Goal: Information Seeking & Learning: Learn about a topic

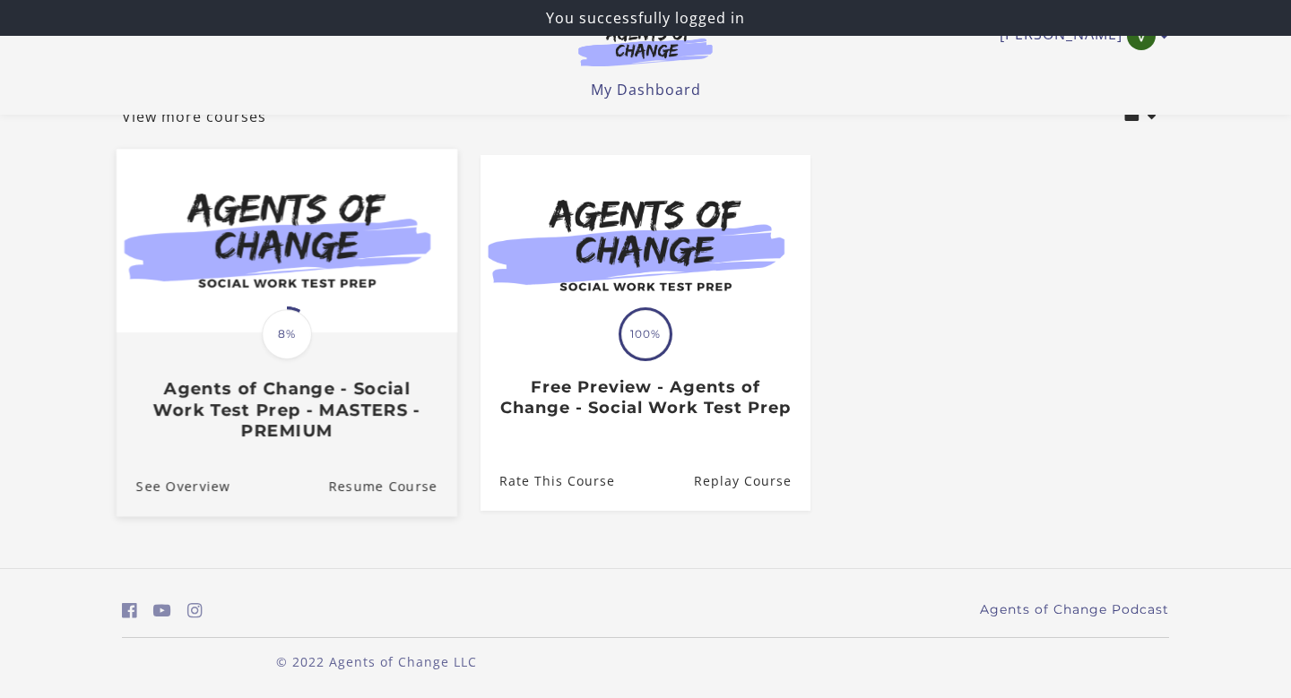
click at [337, 304] on img at bounding box center [287, 242] width 341 height 184
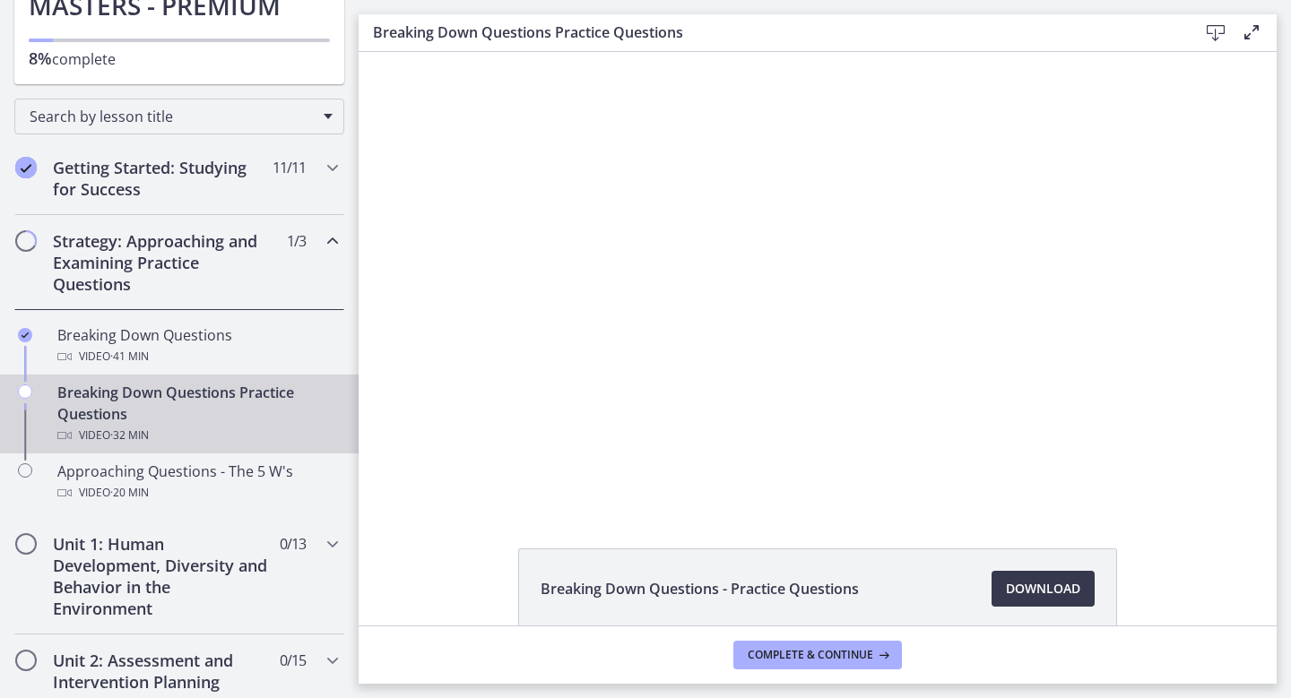
scroll to position [201, 0]
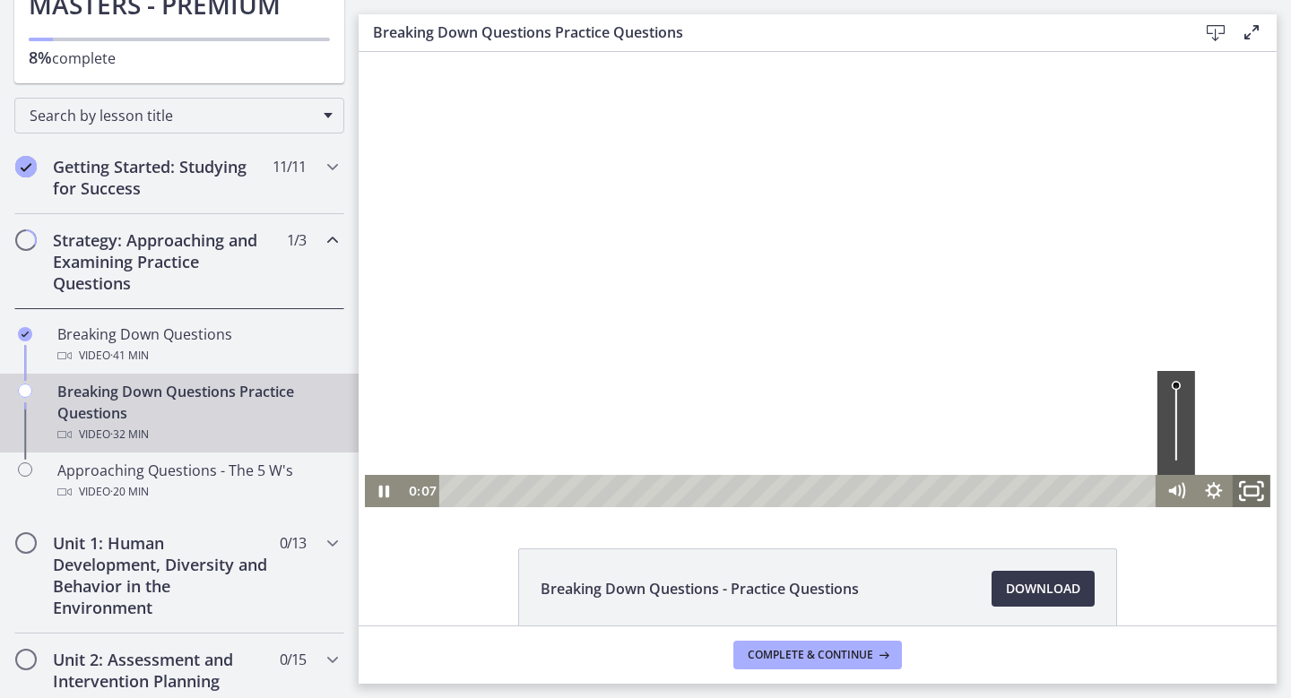
click at [1257, 488] on rect "Fullscreen" at bounding box center [1250, 491] width 13 height 9
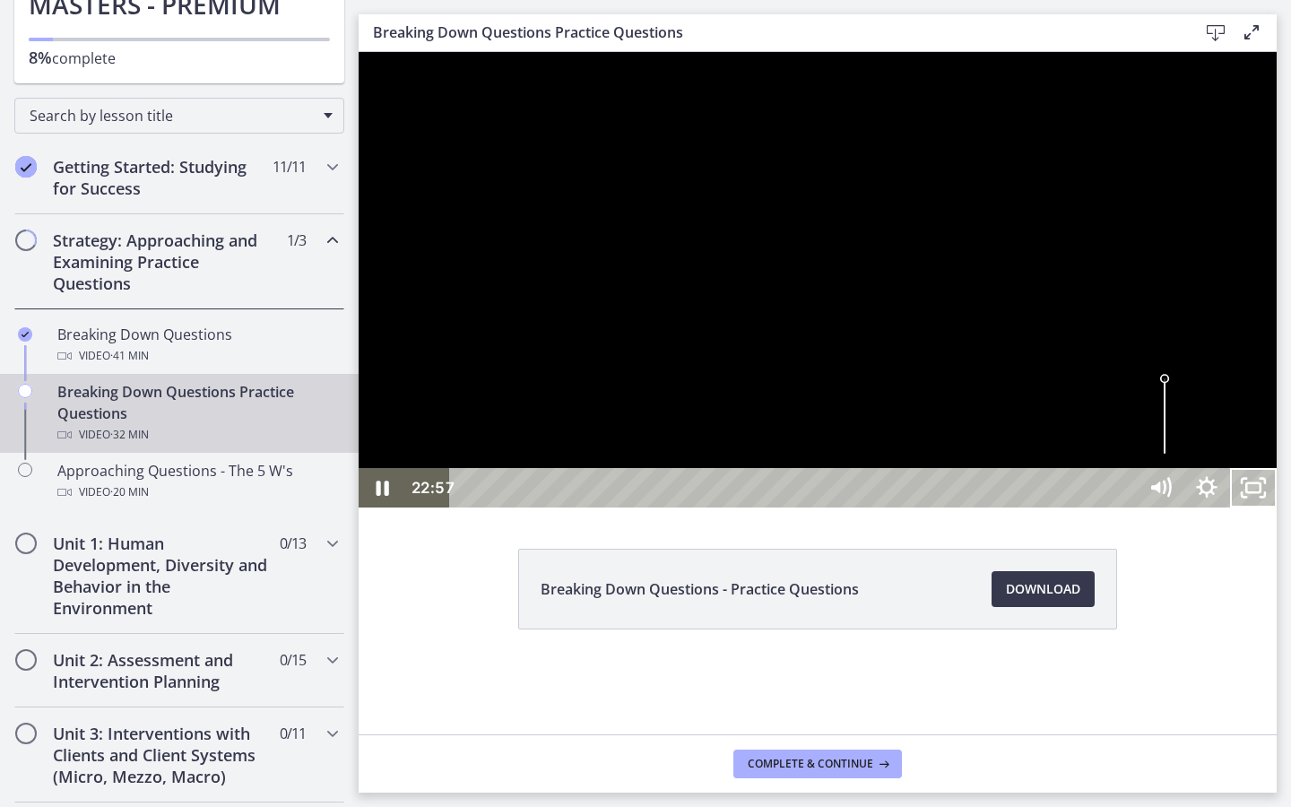
click at [1230, 468] on button "Unfullscreen" at bounding box center [1253, 487] width 47 height 39
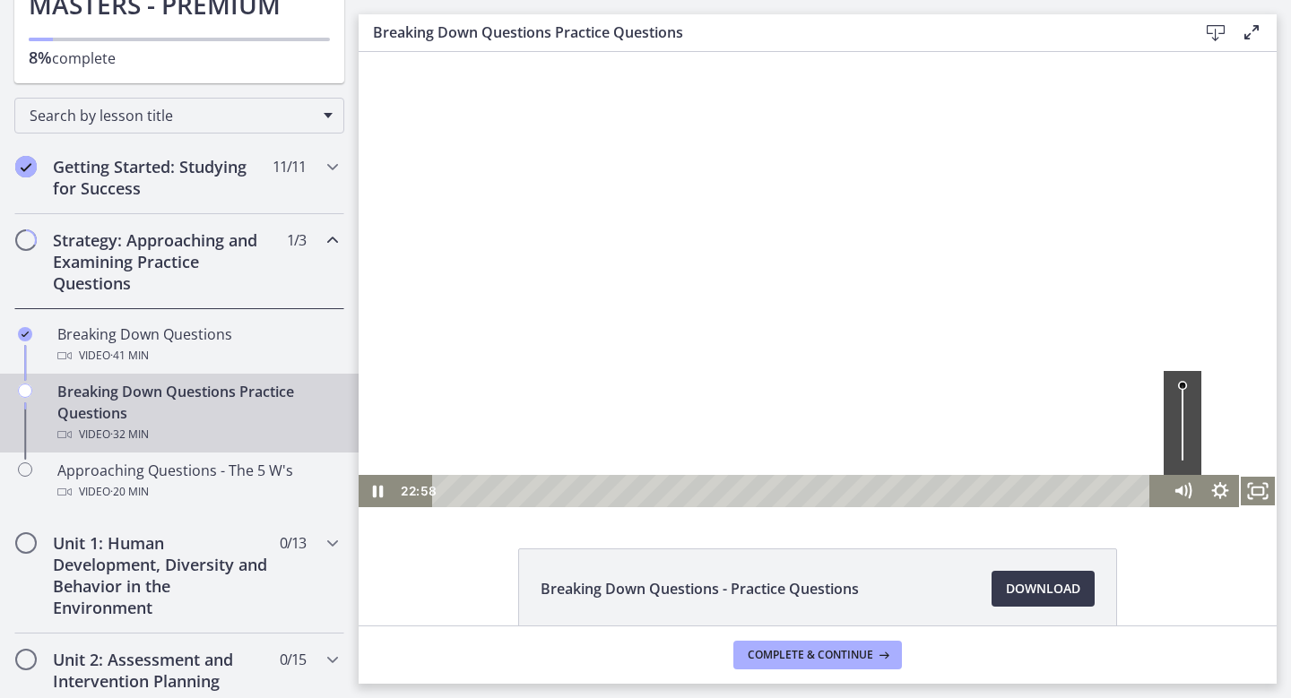
click at [1239, 475] on button "Fullscreen" at bounding box center [1258, 491] width 38 height 32
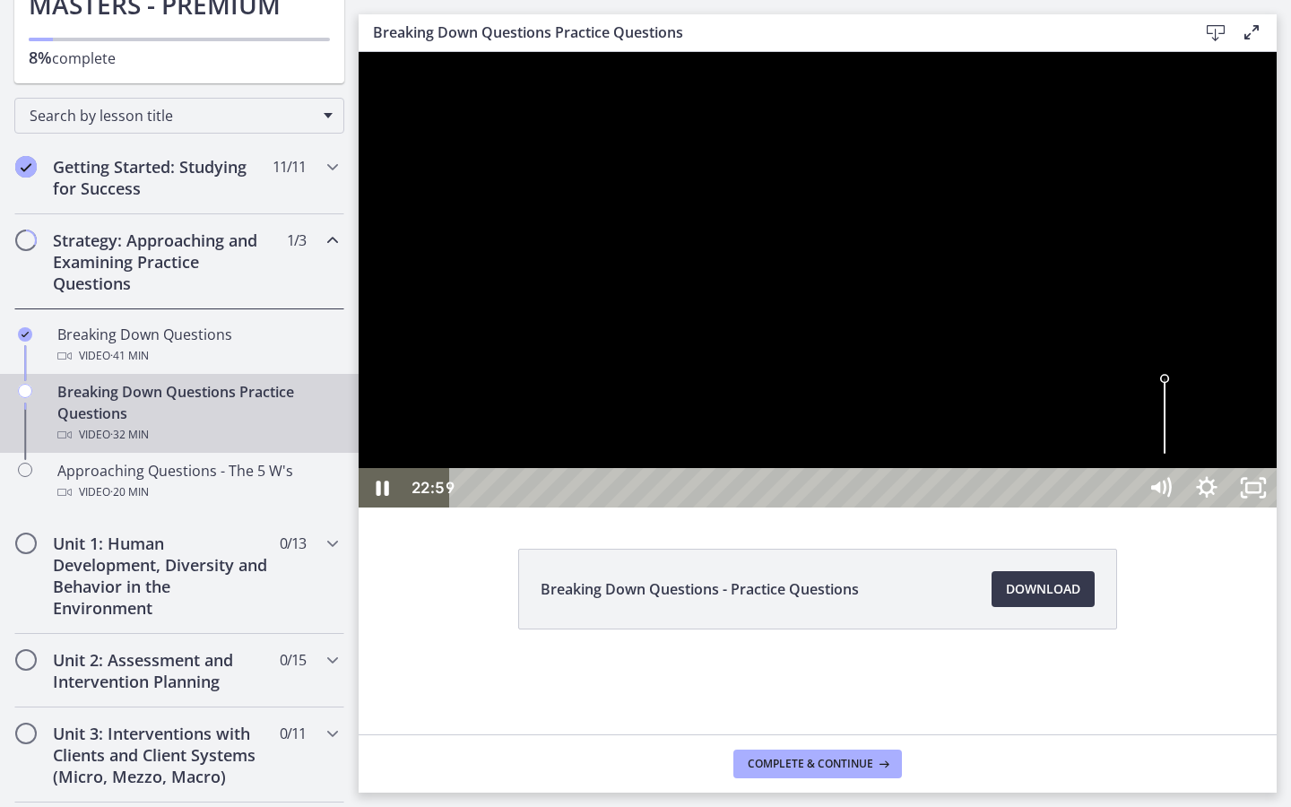
click at [1276, 414] on div at bounding box center [817, 279] width 918 height 455
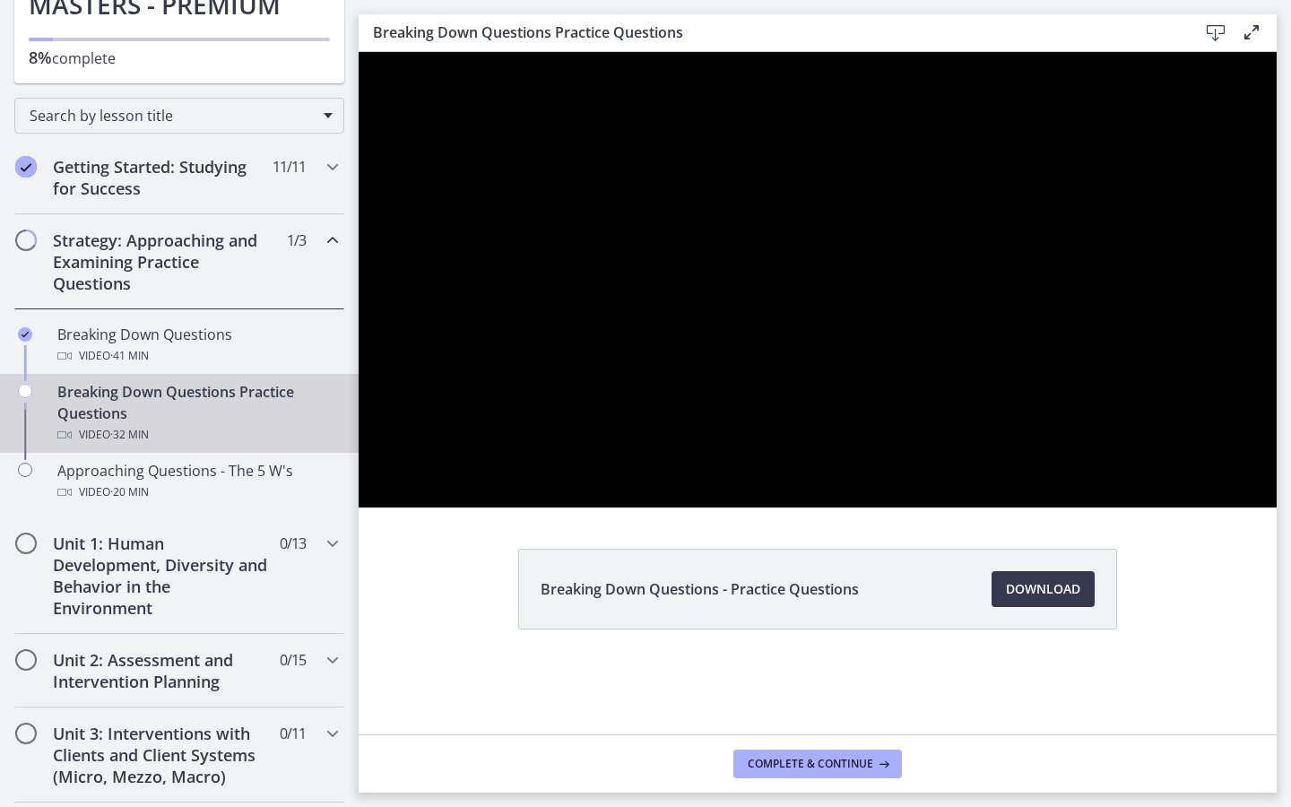
click at [1276, 414] on div at bounding box center [817, 279] width 918 height 455
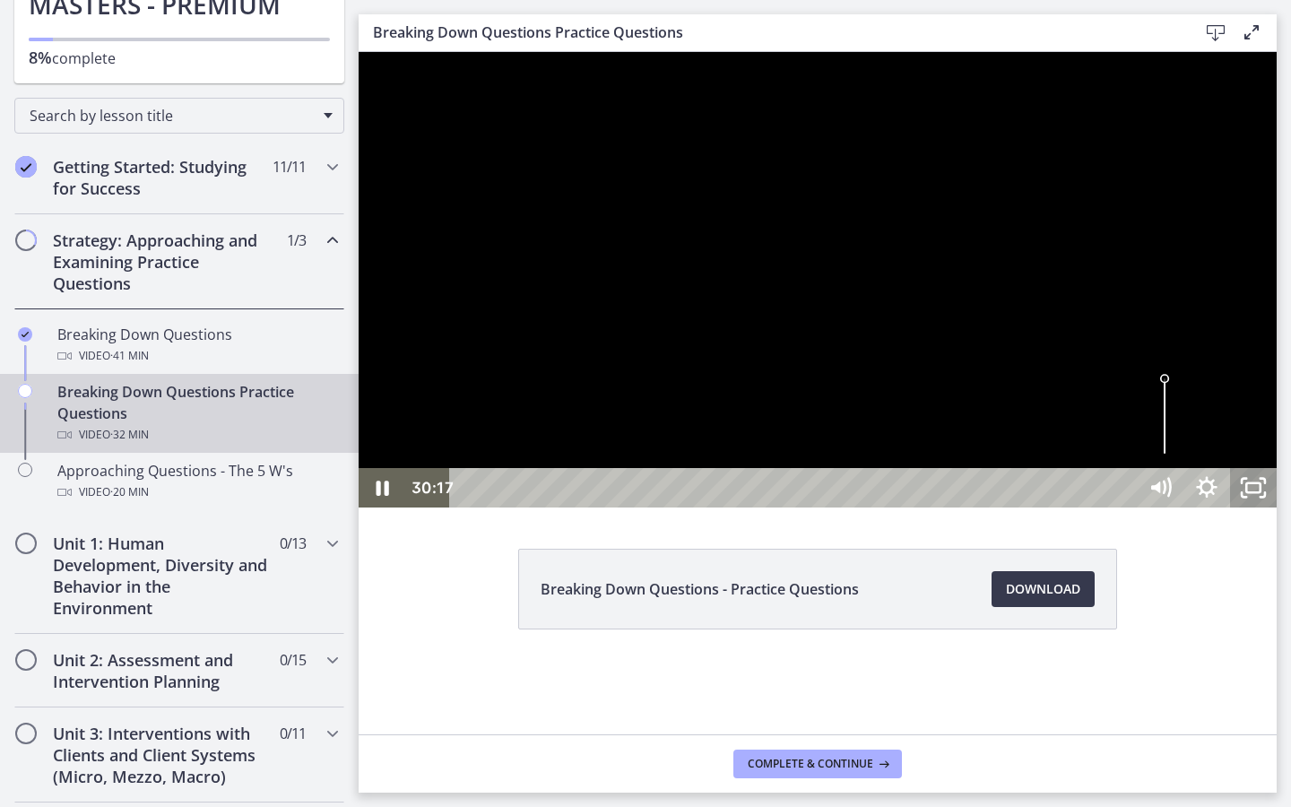
click at [1276, 507] on icon "Unfullscreen" at bounding box center [1253, 487] width 47 height 39
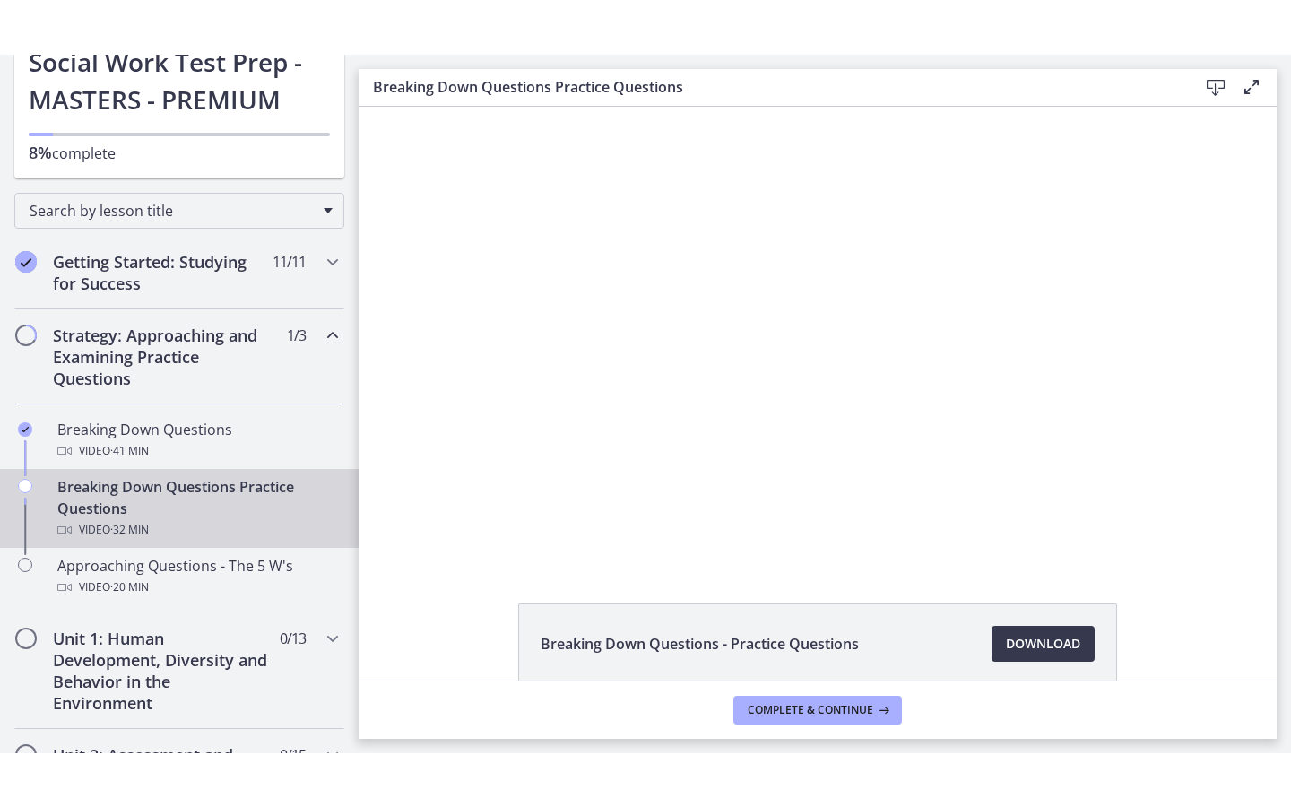
scroll to position [161, 0]
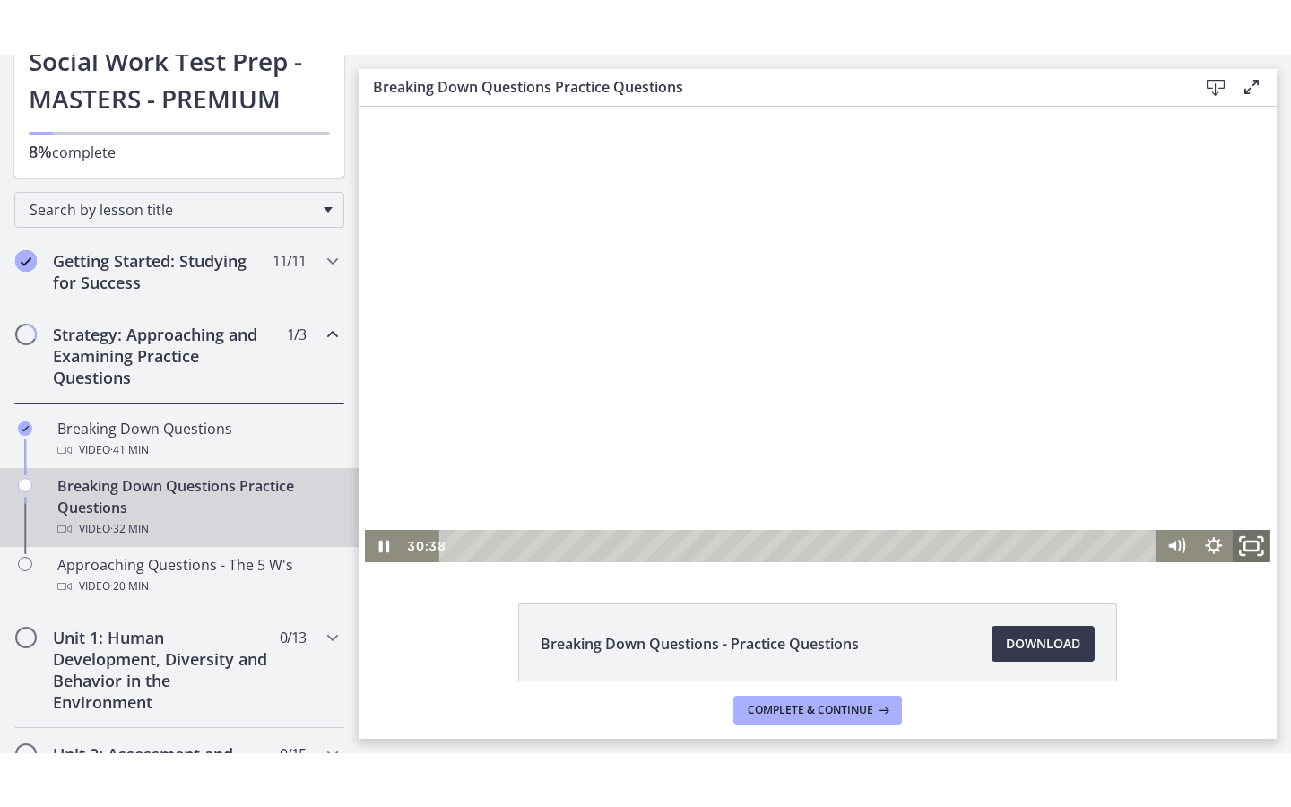
click at [1245, 550] on icon "Fullscreen" at bounding box center [1251, 544] width 45 height 39
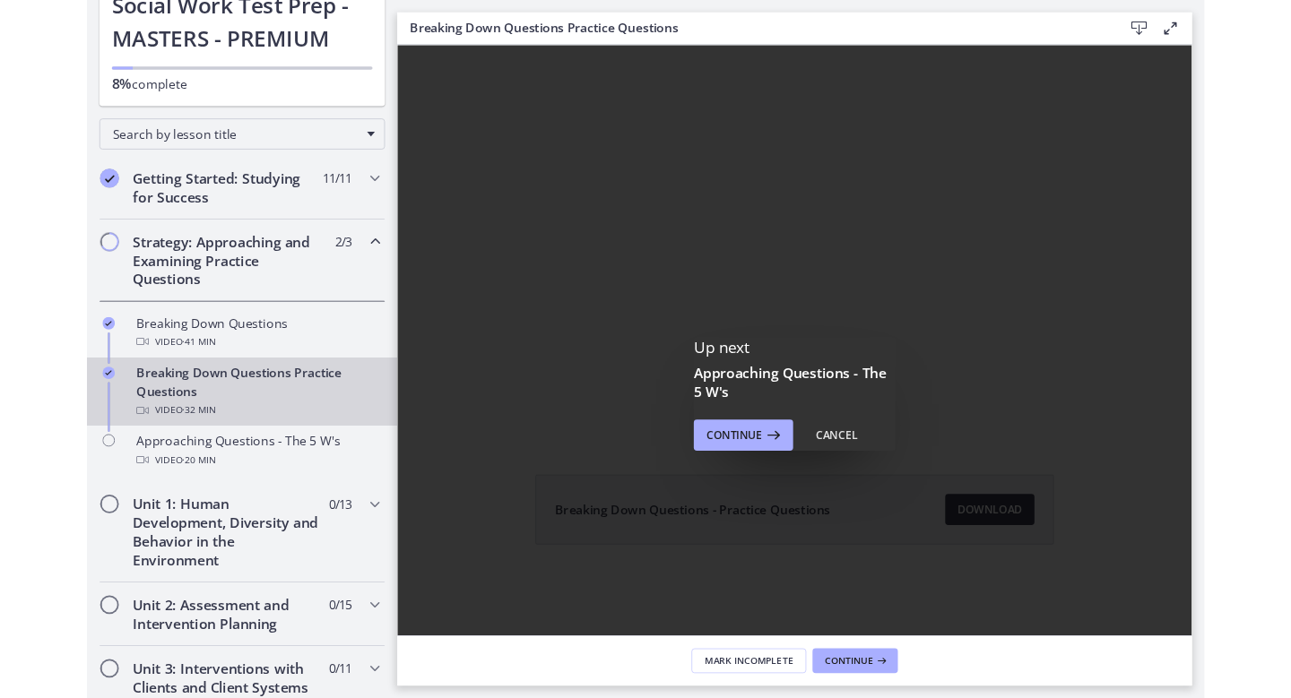
scroll to position [0, 0]
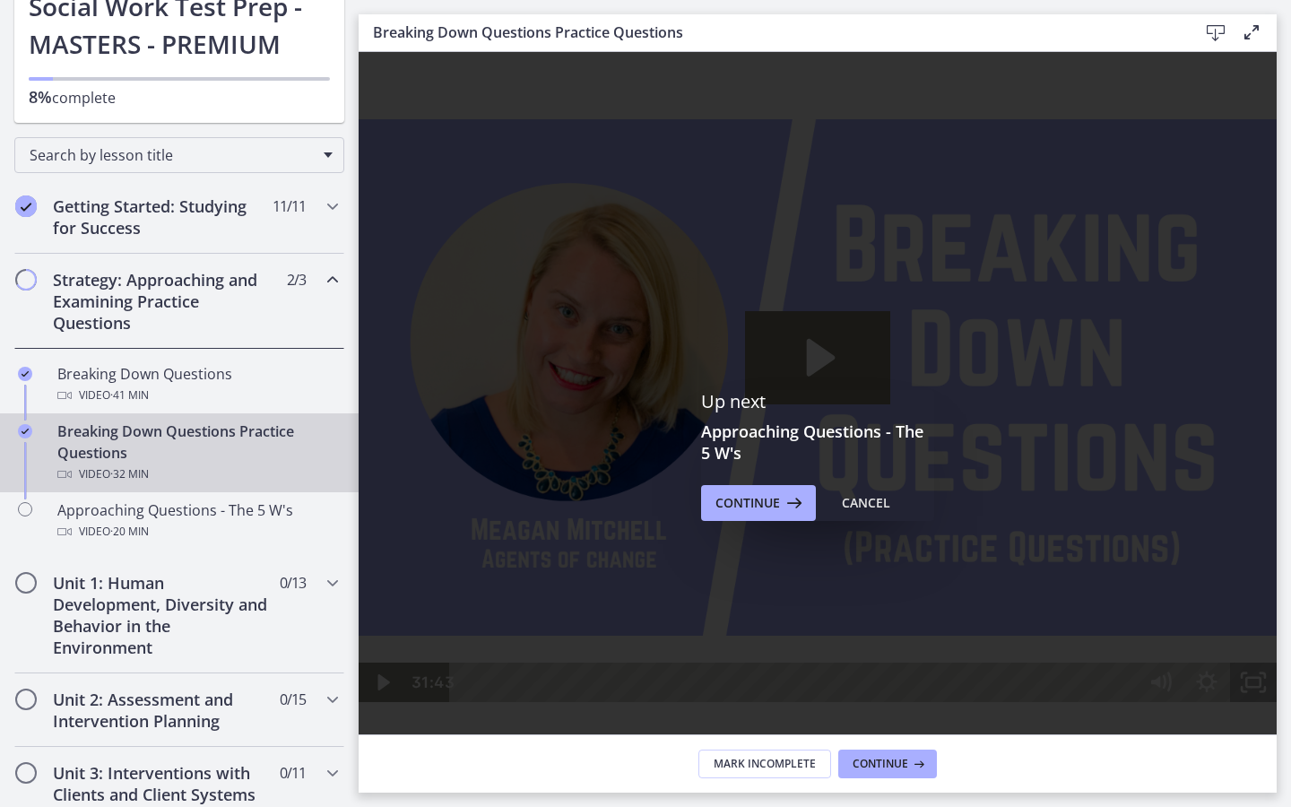
click at [1276, 697] on icon "Fullscreen" at bounding box center [1253, 681] width 47 height 39
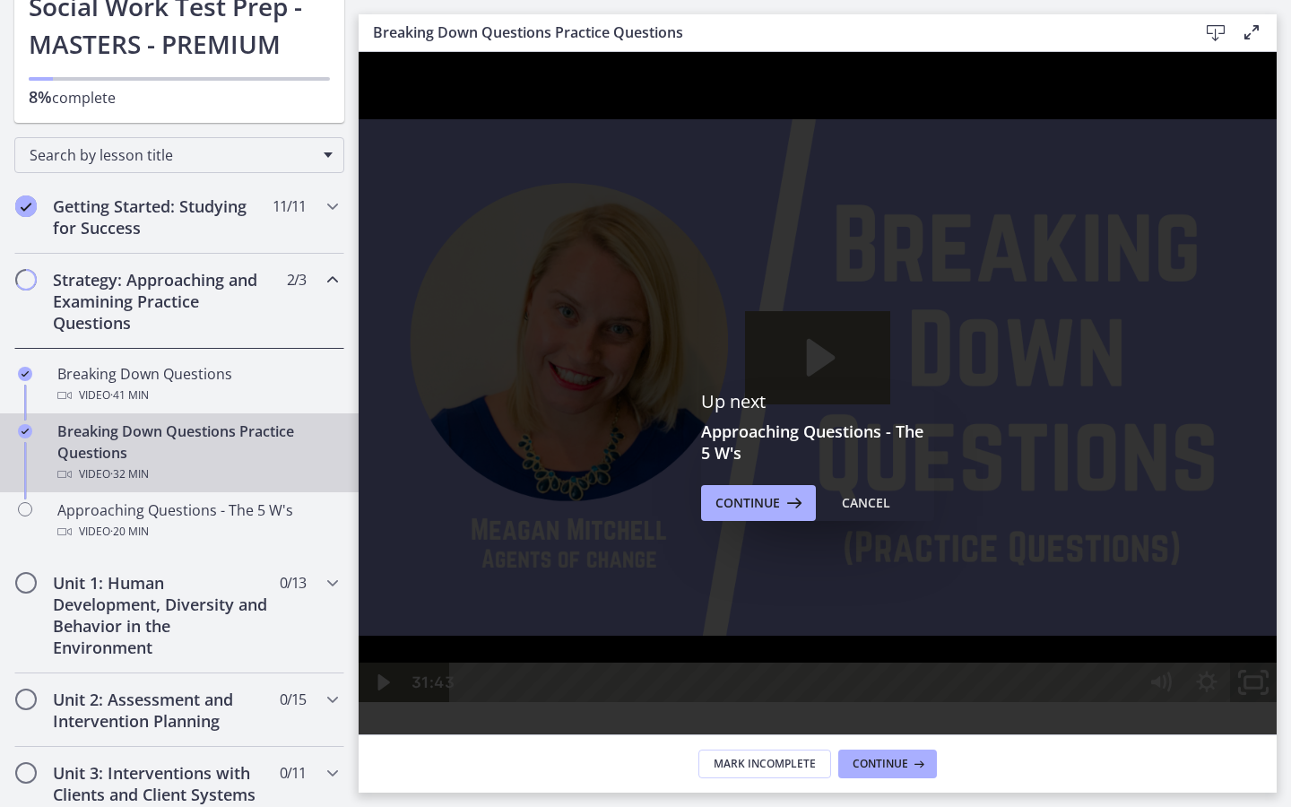
click at [1281, 697] on icon "Unfullscreen" at bounding box center [1253, 683] width 56 height 48
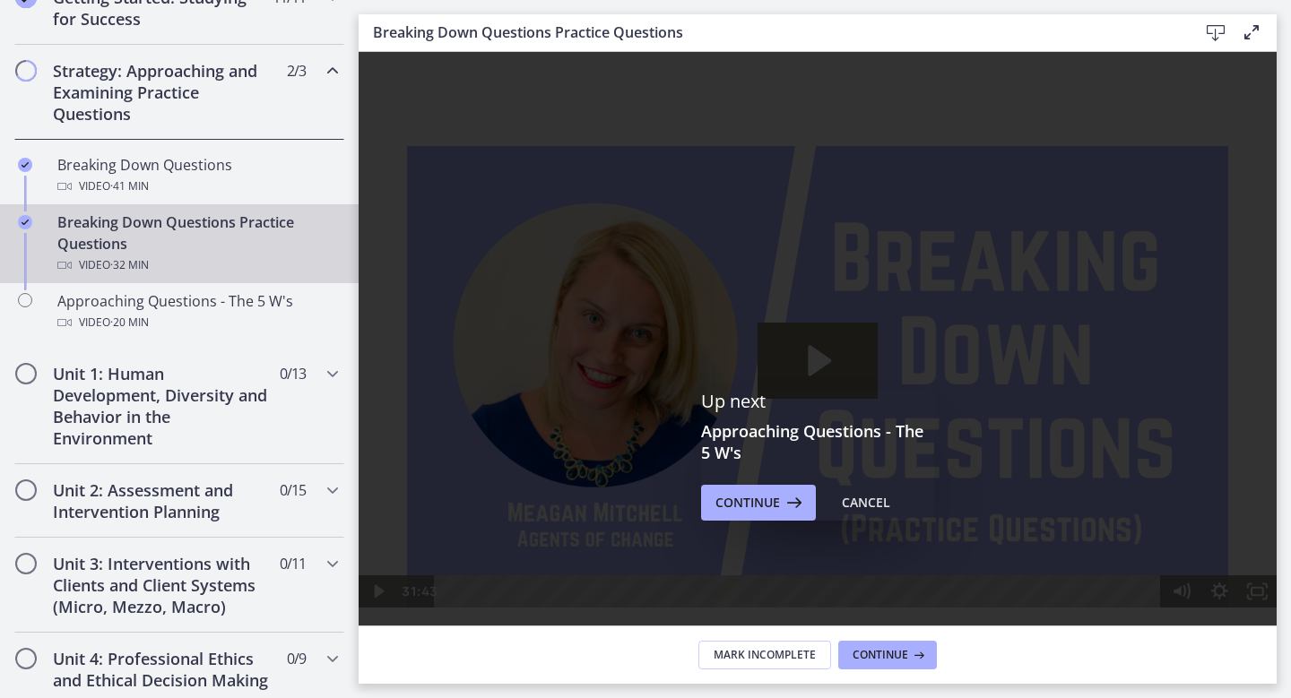
scroll to position [372, 0]
click at [912, 657] on icon at bounding box center [917, 655] width 18 height 14
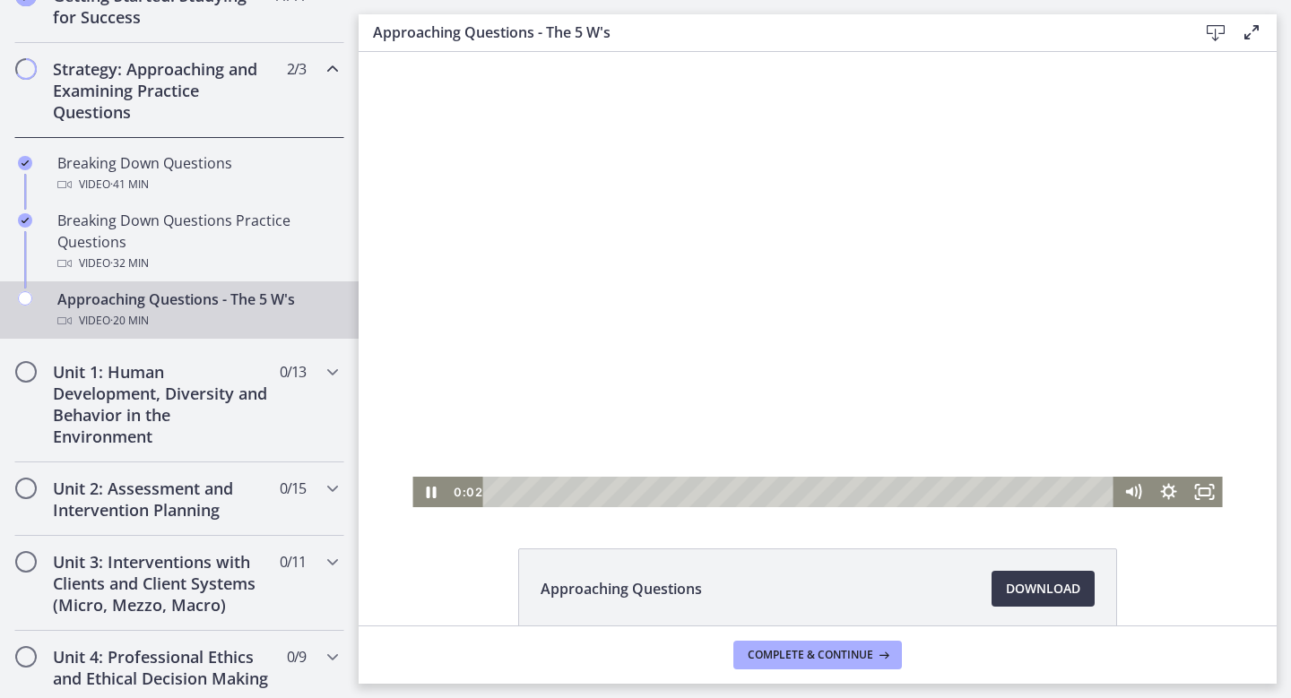
click at [1016, 278] on div at bounding box center [816, 279] width 809 height 455
